Goal: Navigation & Orientation: Go to known website

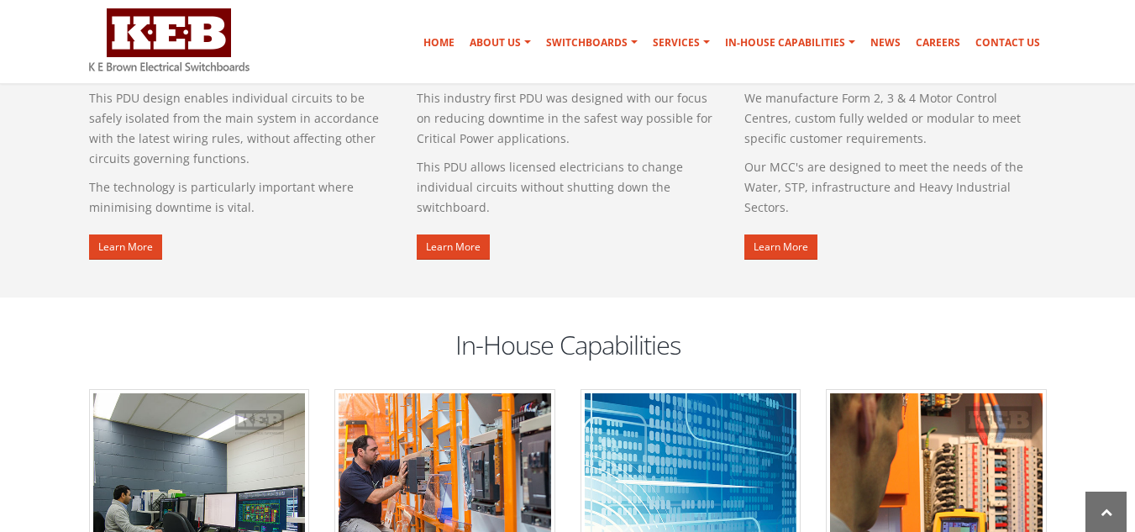
scroll to position [1092, 0]
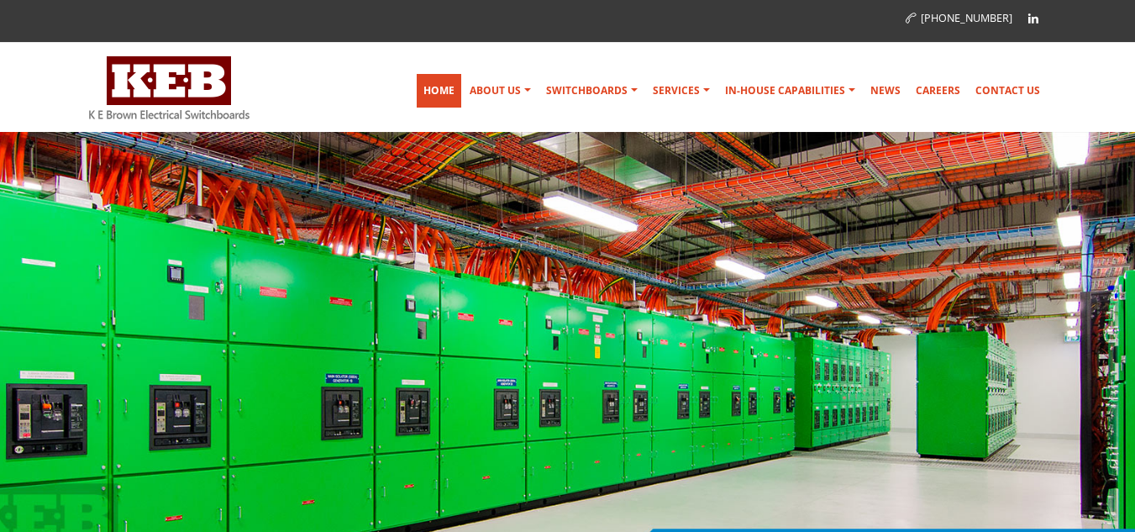
click at [460, 91] on link "Home" at bounding box center [439, 91] width 45 height 34
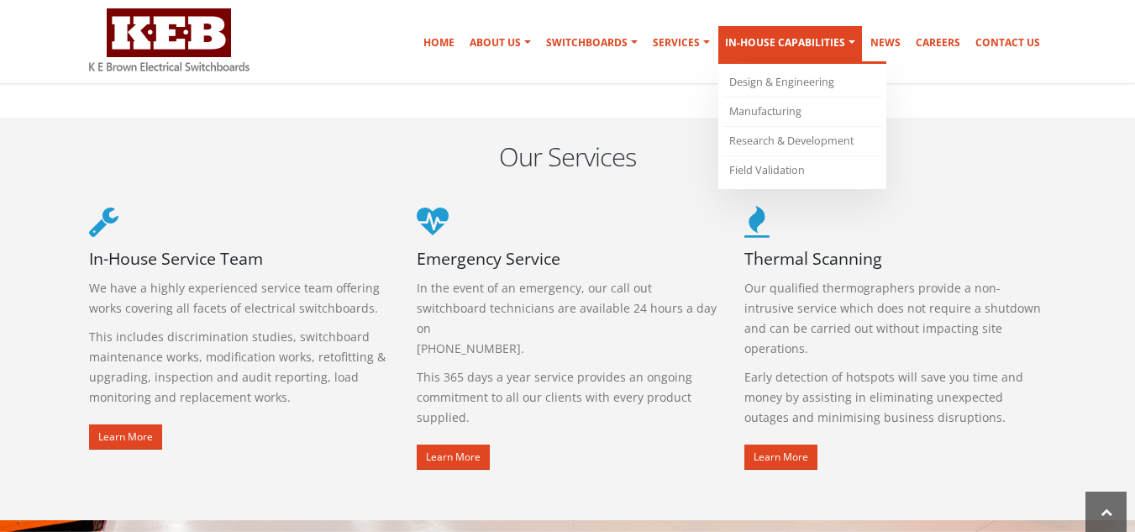
scroll to position [1956, 0]
